Goal: Check status: Check status

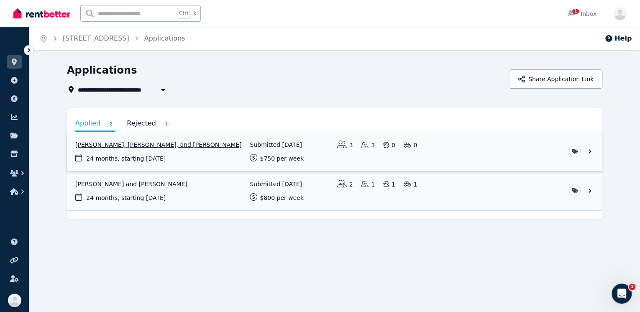
click at [147, 149] on link "View application: Ziad Albarbari, Razan ALBARBARI, and Musab Albarbari" at bounding box center [335, 151] width 536 height 39
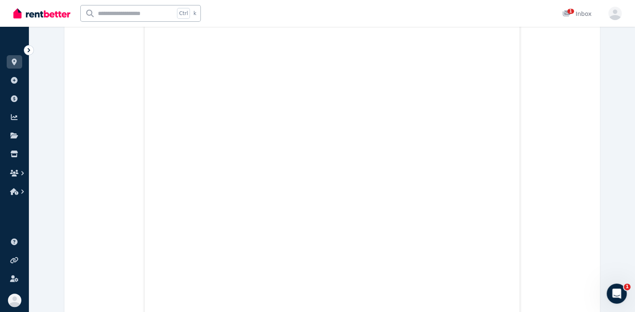
scroll to position [870, 0]
click at [615, 296] on icon "Open Intercom Messenger" at bounding box center [616, 293] width 14 height 14
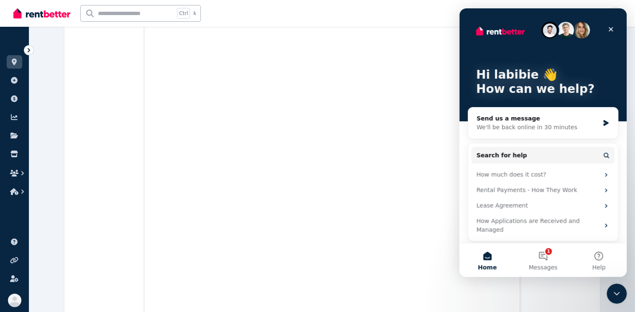
scroll to position [1105, 0]
click at [594, 130] on div "We'll be back online in 30 minutes" at bounding box center [538, 127] width 123 height 9
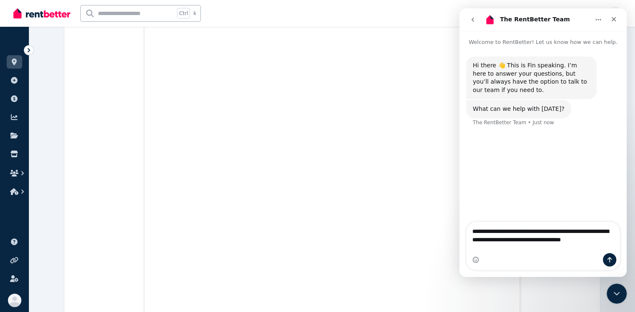
scroll to position [0, 0]
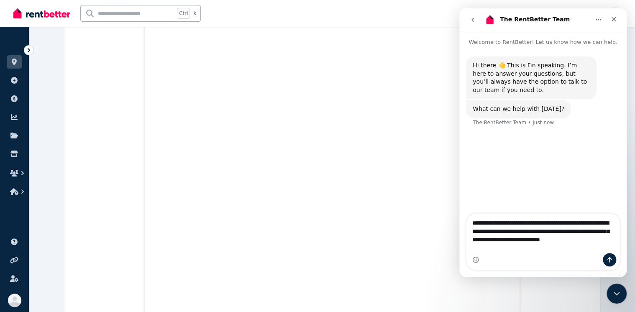
type textarea "**********"
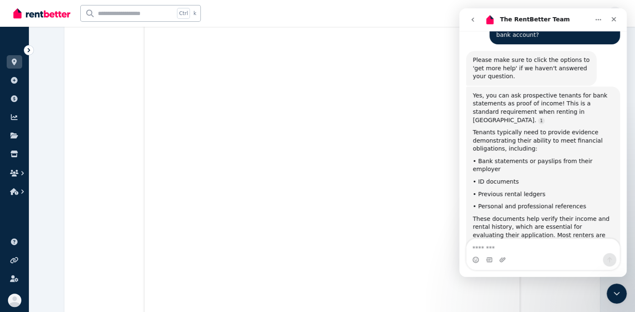
scroll to position [158, 0]
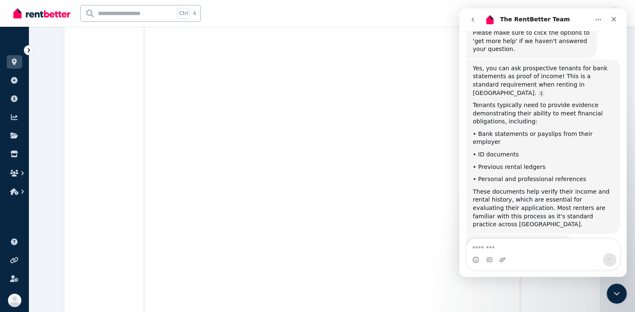
click at [538, 248] on textarea "Message…" at bounding box center [543, 246] width 153 height 14
type textarea "**********"
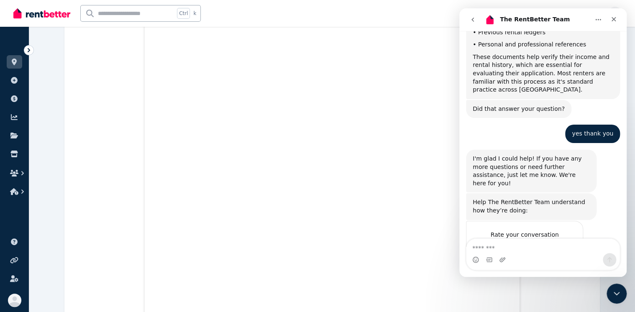
scroll to position [368, 0]
click at [615, 18] on icon "Close" at bounding box center [614, 19] width 5 height 5
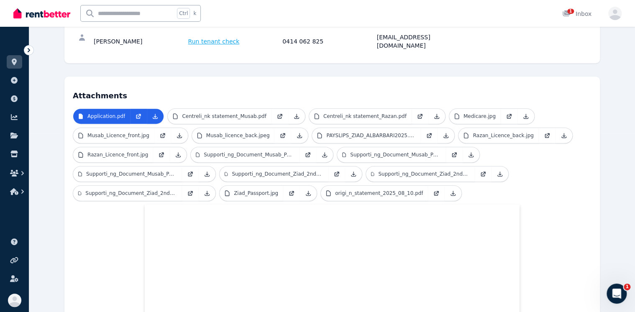
scroll to position [201, 0]
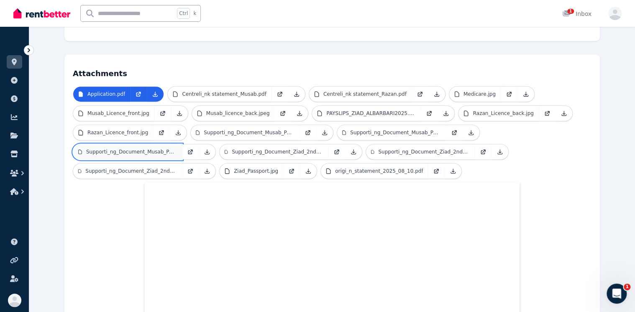
click at [162, 144] on link "Supporti_ng_Document_Musab_Payslip_3.pdf" at bounding box center [127, 151] width 109 height 15
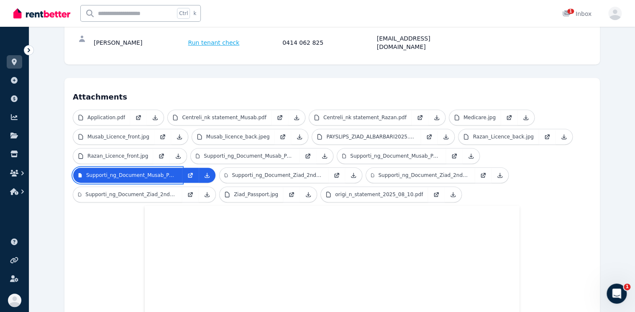
scroll to position [167, 0]
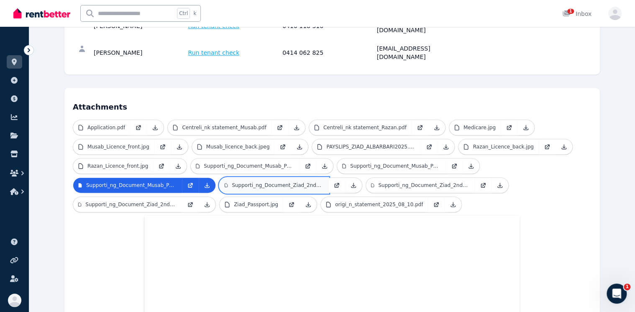
click at [276, 182] on p "Supporti_ng_Document_Ziad_2nd_job_payslip_1.pdf" at bounding box center [278, 185] width 92 height 7
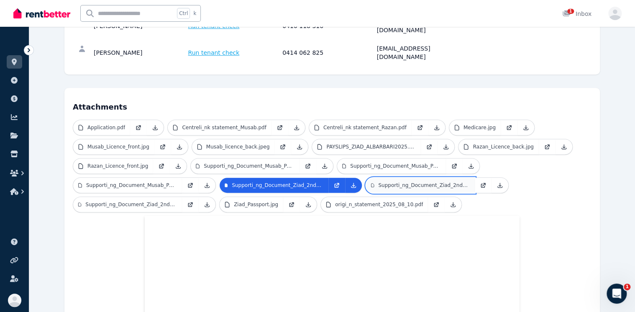
click at [406, 178] on link "Supporti_ng_Document_Ziad_2nd_job_payslip_2.pdf" at bounding box center [420, 185] width 109 height 15
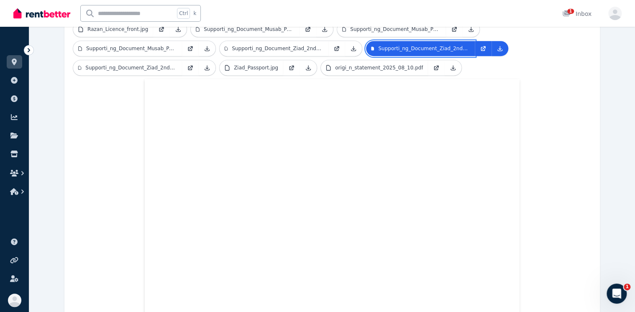
scroll to position [234, 0]
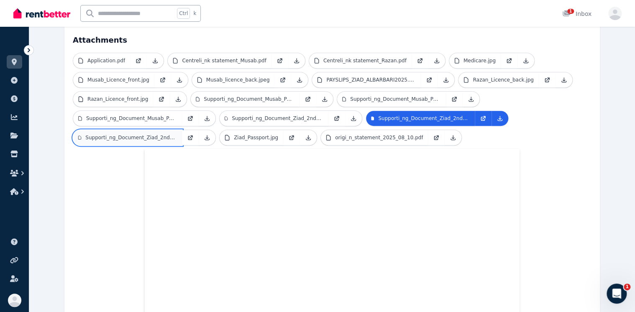
click at [140, 134] on p "Supporti_ng_Document_Ziad_2nd_job_payslip_3.pdf" at bounding box center [131, 137] width 92 height 7
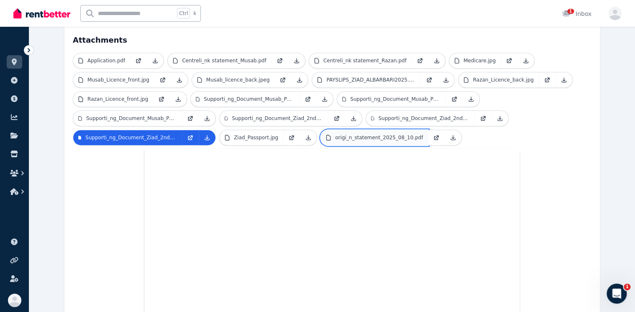
click at [356, 130] on link "origi_n_statement_2025_08_10.pdf" at bounding box center [374, 137] width 107 height 15
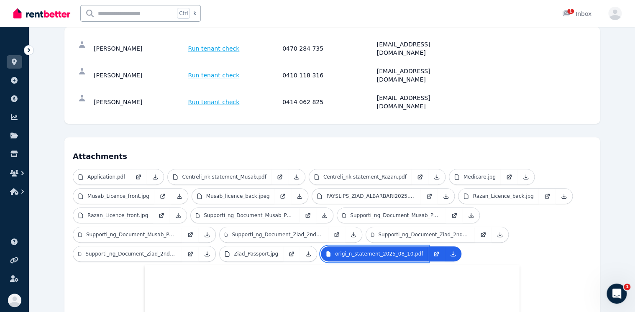
scroll to position [100, 0]
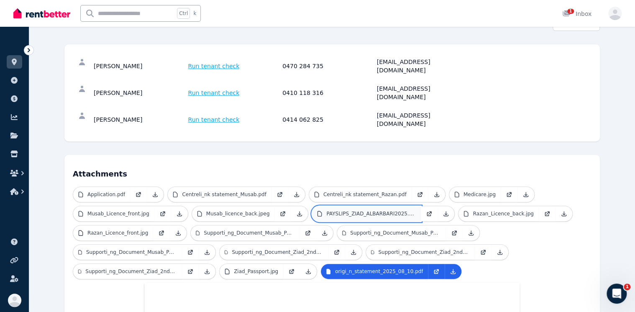
click at [329, 210] on p "PAYSLIPS_ZIAD_ALBARBARI2025.pdf" at bounding box center [371, 213] width 90 height 7
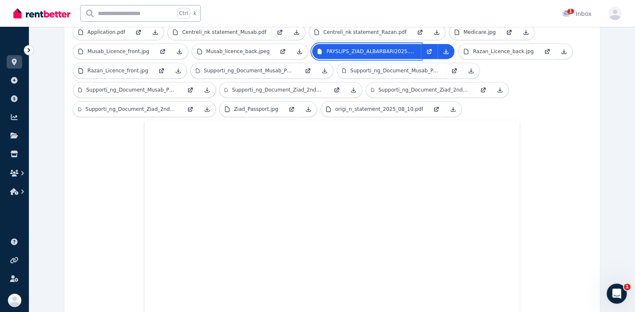
scroll to position [268, 0]
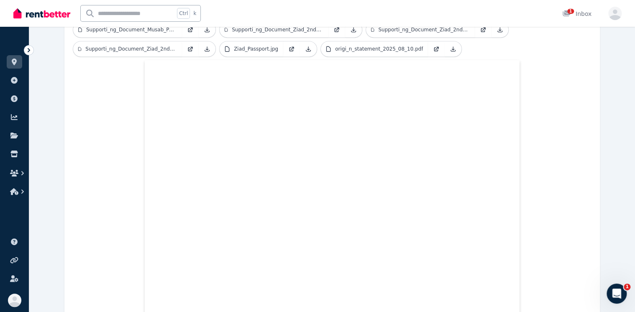
scroll to position [55, 0]
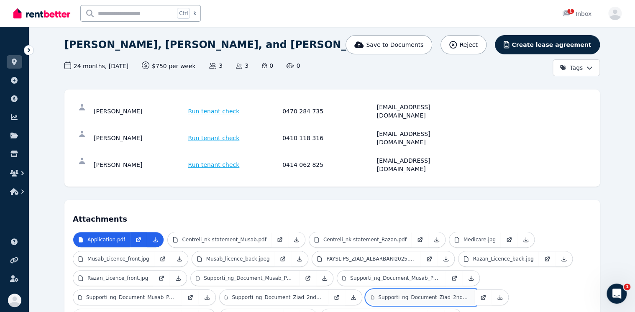
click at [393, 294] on p "Supporti_ng_Document_Ziad_2nd_job_payslip_2.pdf" at bounding box center [424, 297] width 92 height 7
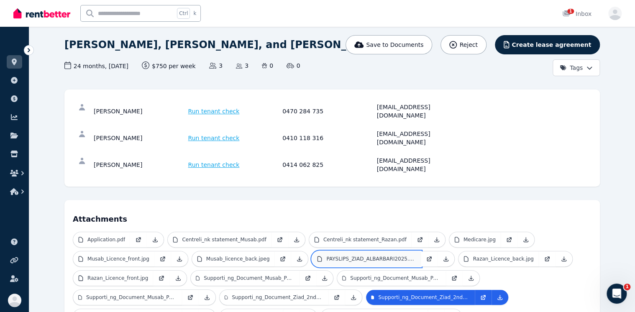
click at [371, 252] on link "PAYSLIPS_ZIAD_ALBARBARI2025.pdf" at bounding box center [366, 259] width 109 height 15
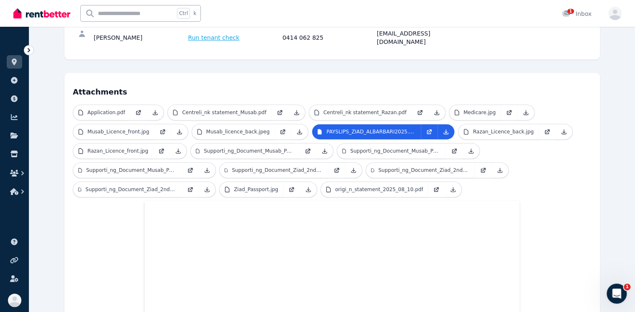
scroll to position [189, 0]
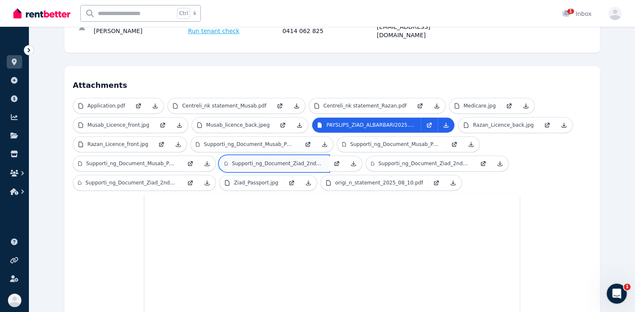
click at [253, 160] on p "Supporti_ng_Document_Ziad_2nd_job_payslip_1.pdf" at bounding box center [278, 163] width 92 height 7
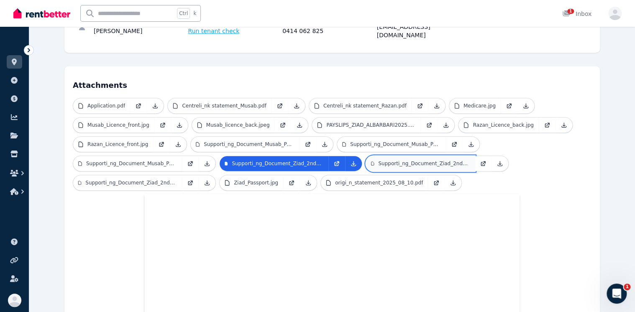
click at [397, 160] on p "Supporti_ng_Document_Ziad_2nd_job_payslip_2.pdf" at bounding box center [424, 163] width 92 height 7
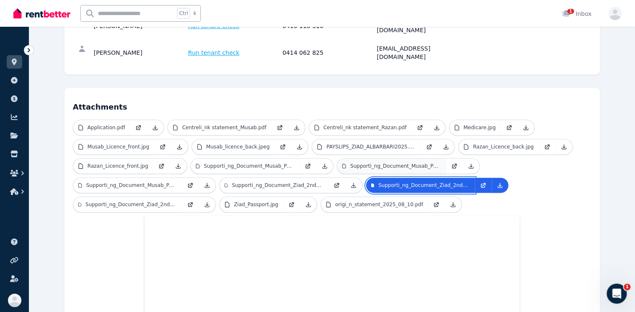
scroll to position [234, 0]
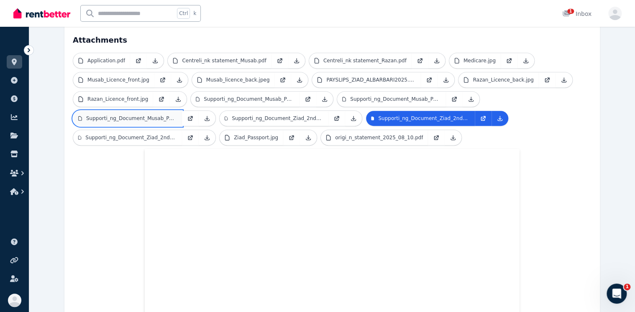
click at [166, 115] on p "Supporti_ng_Document_Musab_Payslip_3.pdf" at bounding box center [131, 118] width 91 height 7
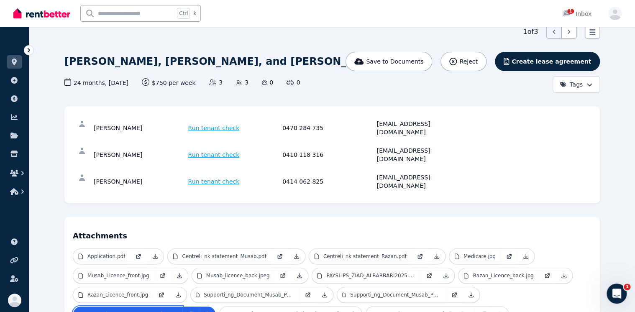
scroll to position [33, 0]
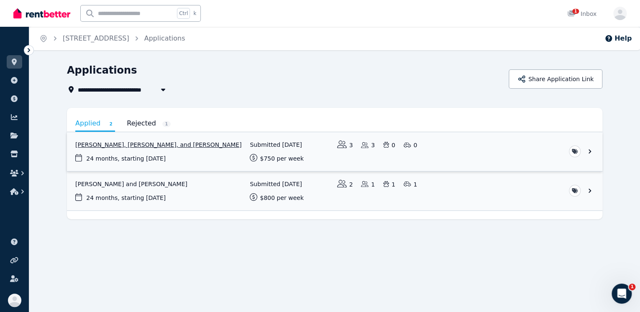
click at [171, 144] on link "View application: Ziad Albarbari, Razan ALBARBARI, and Musab Albarbari" at bounding box center [335, 151] width 536 height 39
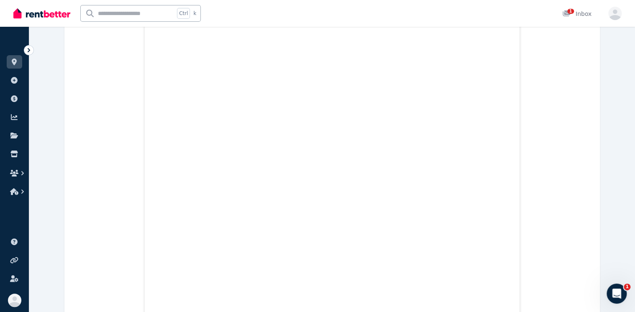
scroll to position [3795, 0]
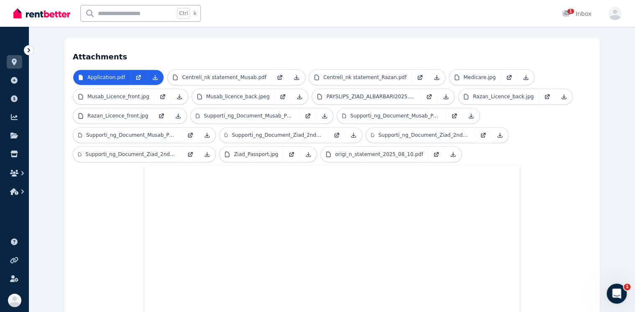
scroll to position [201, 0]
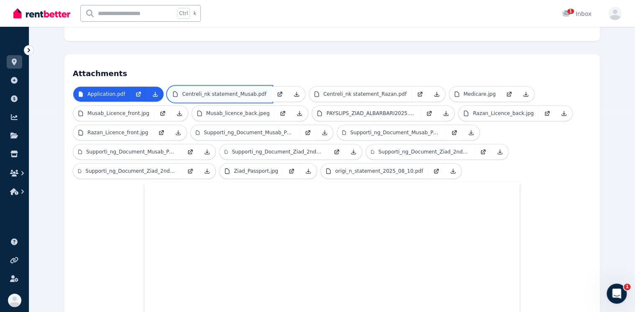
click at [217, 91] on p "Centreli_nk statement_Musab.pdf" at bounding box center [224, 94] width 84 height 7
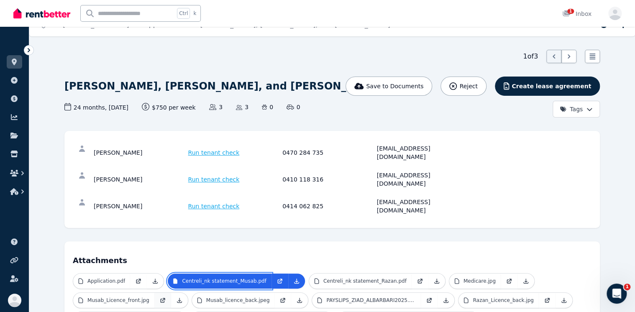
scroll to position [33, 0]
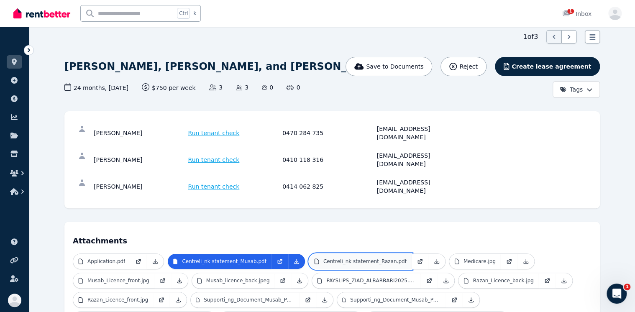
click at [352, 258] on p "Centreli_nk statement_Razan.pdf" at bounding box center [364, 261] width 83 height 7
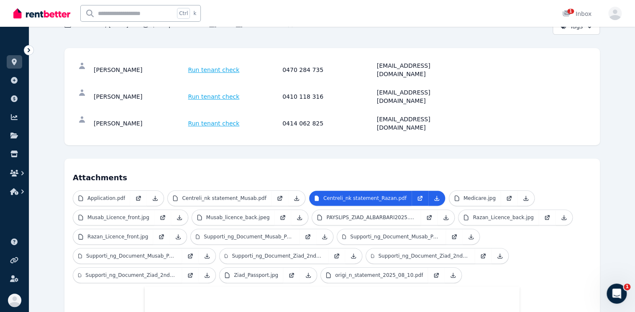
scroll to position [100, 0]
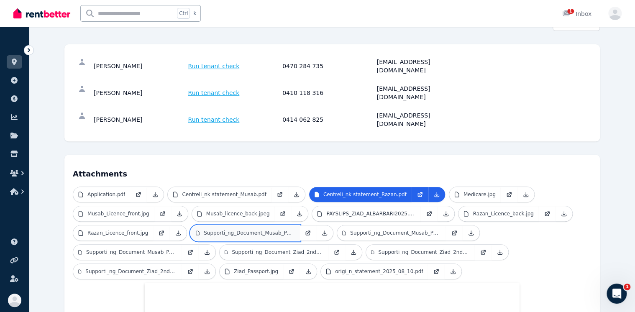
click at [273, 230] on p "Supporti_ng_Document_Musab_Payslip_1.pdf" at bounding box center [249, 233] width 91 height 7
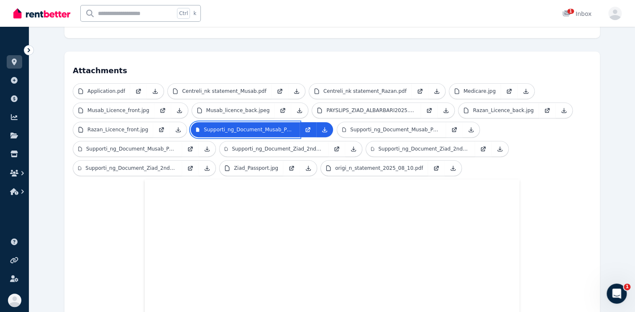
scroll to position [167, 0]
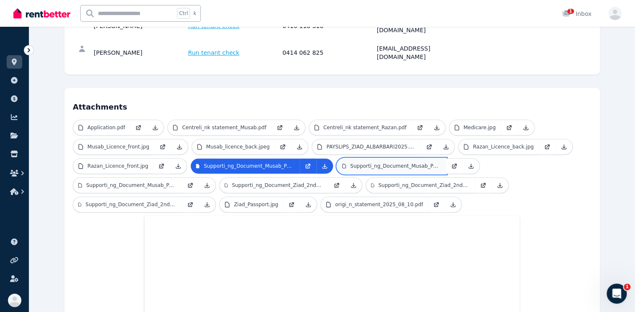
click at [380, 163] on p "Supporti_ng_Document_Musab_Payslip_2.pdf" at bounding box center [395, 166] width 91 height 7
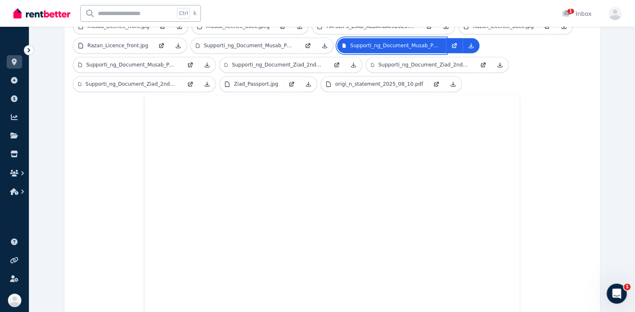
scroll to position [268, 0]
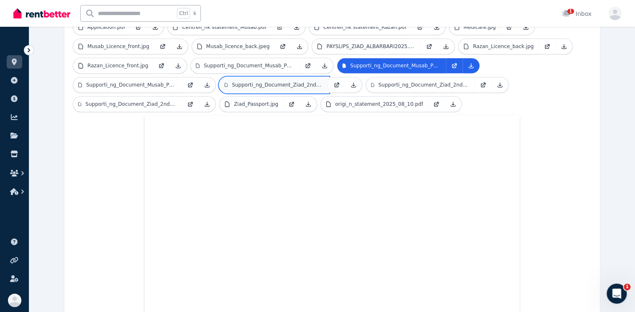
click at [260, 82] on p "Supporti_ng_Document_Ziad_2nd_job_payslip_1.pdf" at bounding box center [278, 85] width 92 height 7
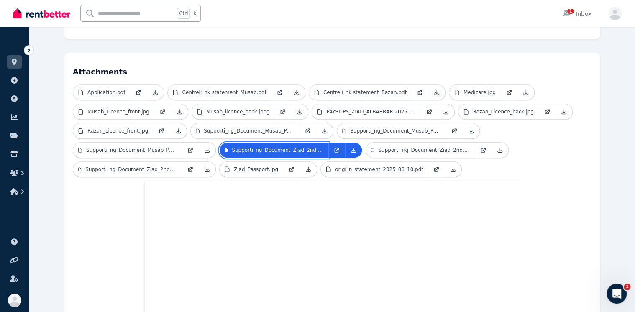
scroll to position [201, 0]
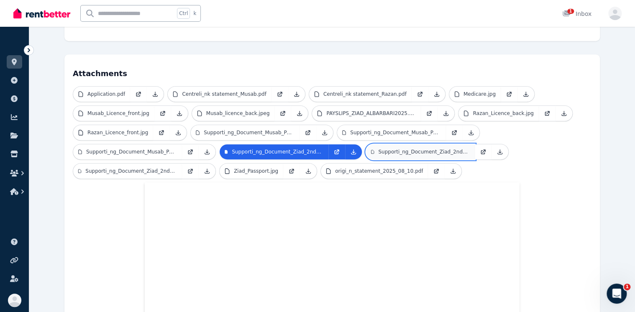
click at [403, 144] on link "Supporti_ng_Document_Ziad_2nd_job_payslip_2.pdf" at bounding box center [420, 151] width 109 height 15
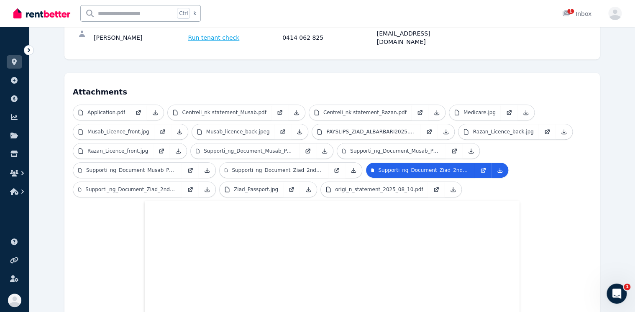
scroll to position [167, 0]
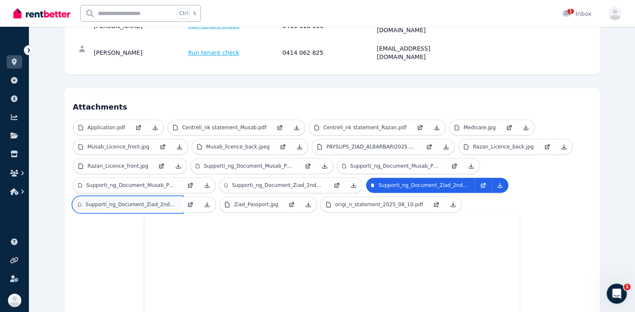
click at [147, 201] on p "Supporti_ng_Document_Ziad_2nd_job_payslip_3.pdf" at bounding box center [131, 204] width 92 height 7
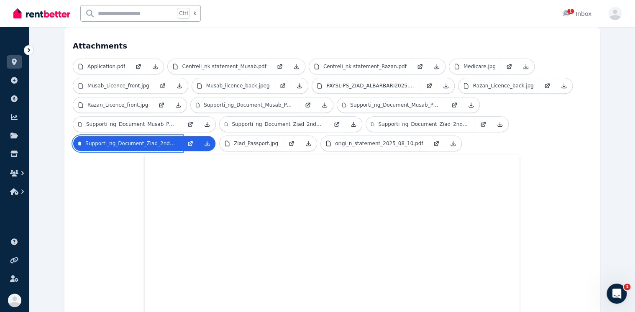
scroll to position [201, 0]
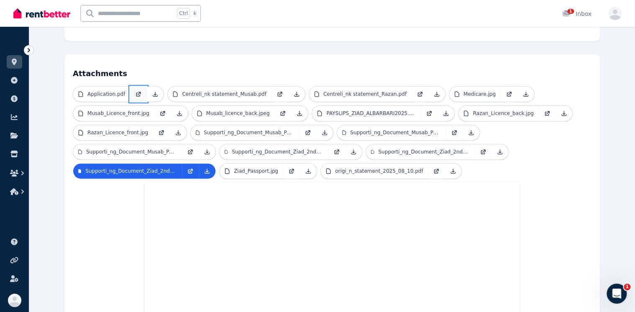
click at [132, 87] on link at bounding box center [138, 94] width 17 height 15
click at [617, 294] on icon "Open Intercom Messenger" at bounding box center [616, 293] width 14 height 14
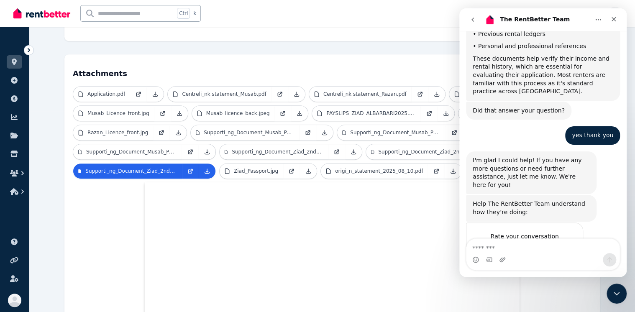
scroll to position [293, 0]
type textarea "*"
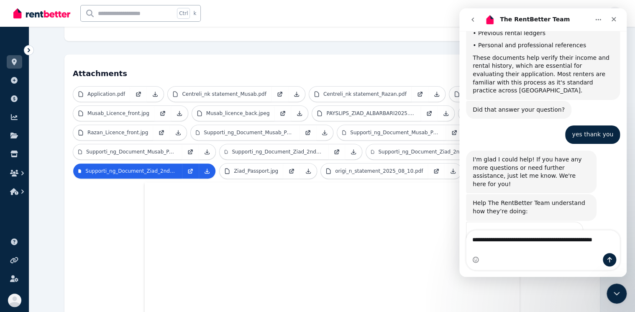
scroll to position [301, 0]
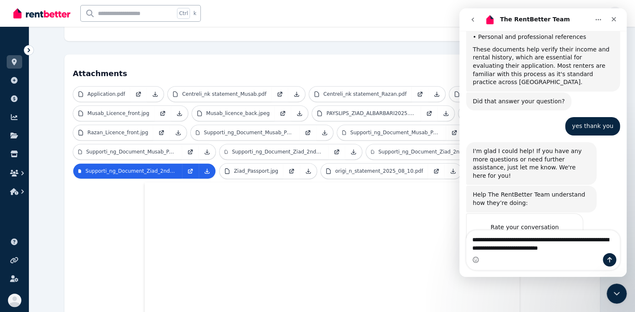
type textarea "**********"
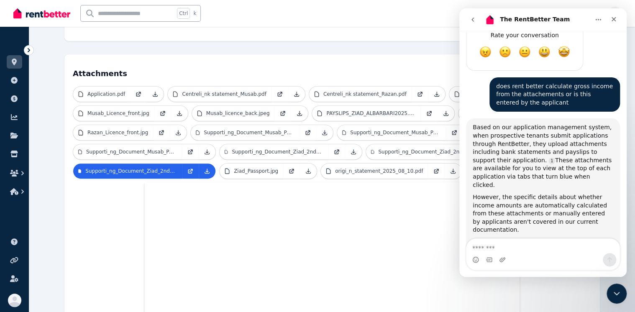
scroll to position [1, 0]
click at [508, 246] on textarea "Message…" at bounding box center [543, 246] width 153 height 14
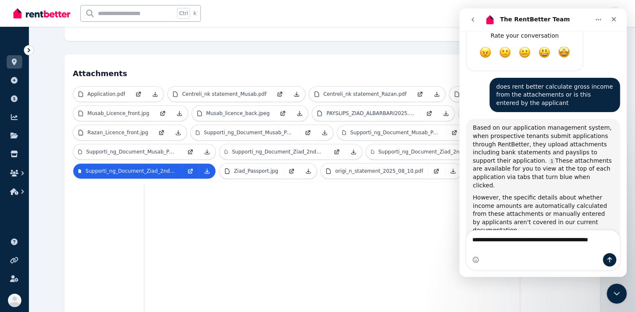
type textarea "**********"
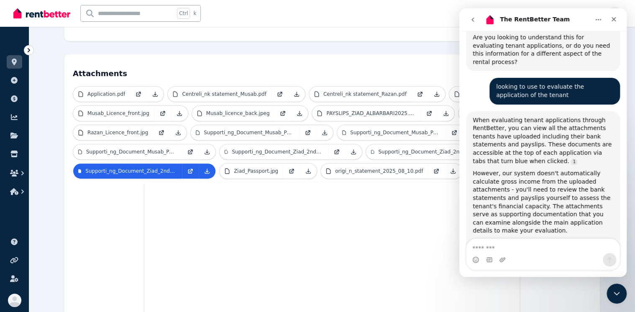
scroll to position [700, 0]
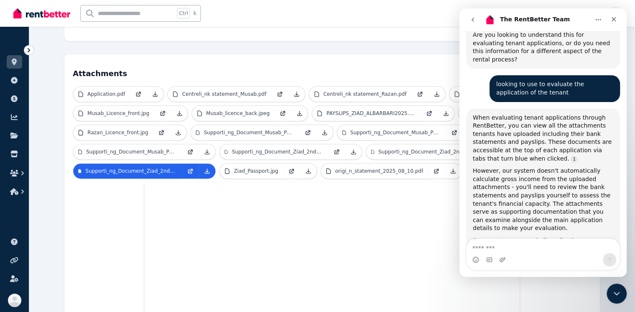
click at [526, 243] on textarea "Message…" at bounding box center [543, 246] width 153 height 14
type textarea "**********"
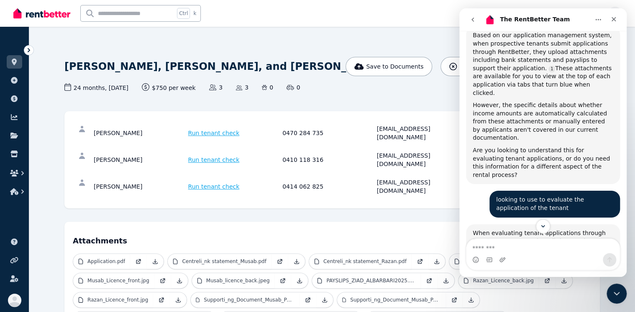
scroll to position [1, 0]
click at [617, 18] on icon "Close" at bounding box center [614, 19] width 7 height 7
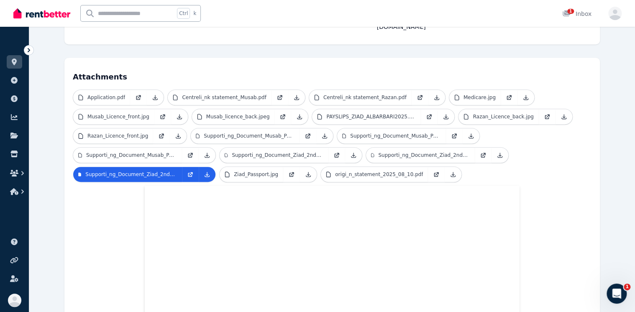
scroll to position [167, 0]
